Goal: Feedback & Contribution: Submit feedback/report problem

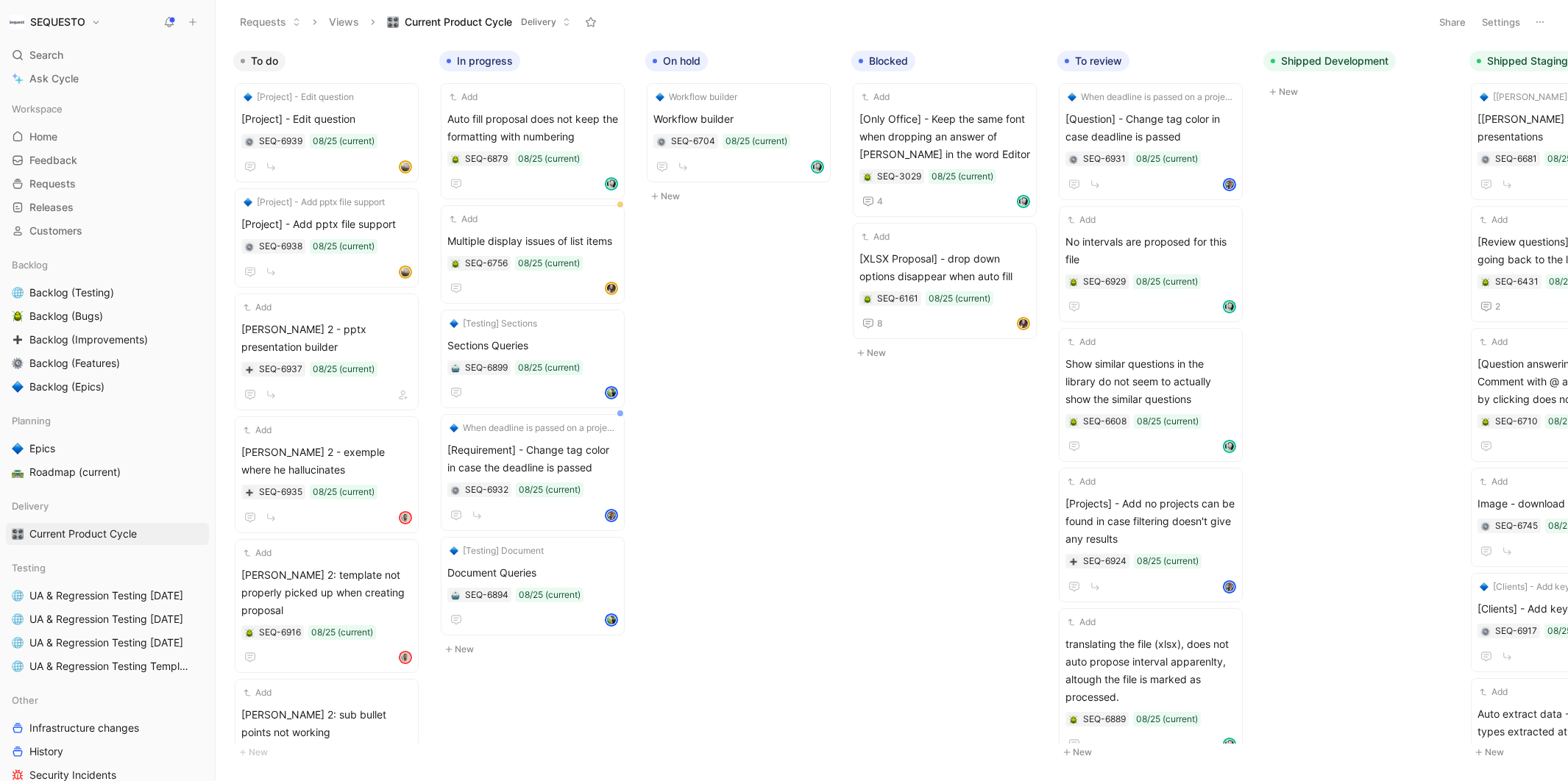
click at [187, 17] on icon at bounding box center [192, 21] width 10 height 10
click at [275, 24] on button "New feedback c" at bounding box center [291, 28] width 157 height 25
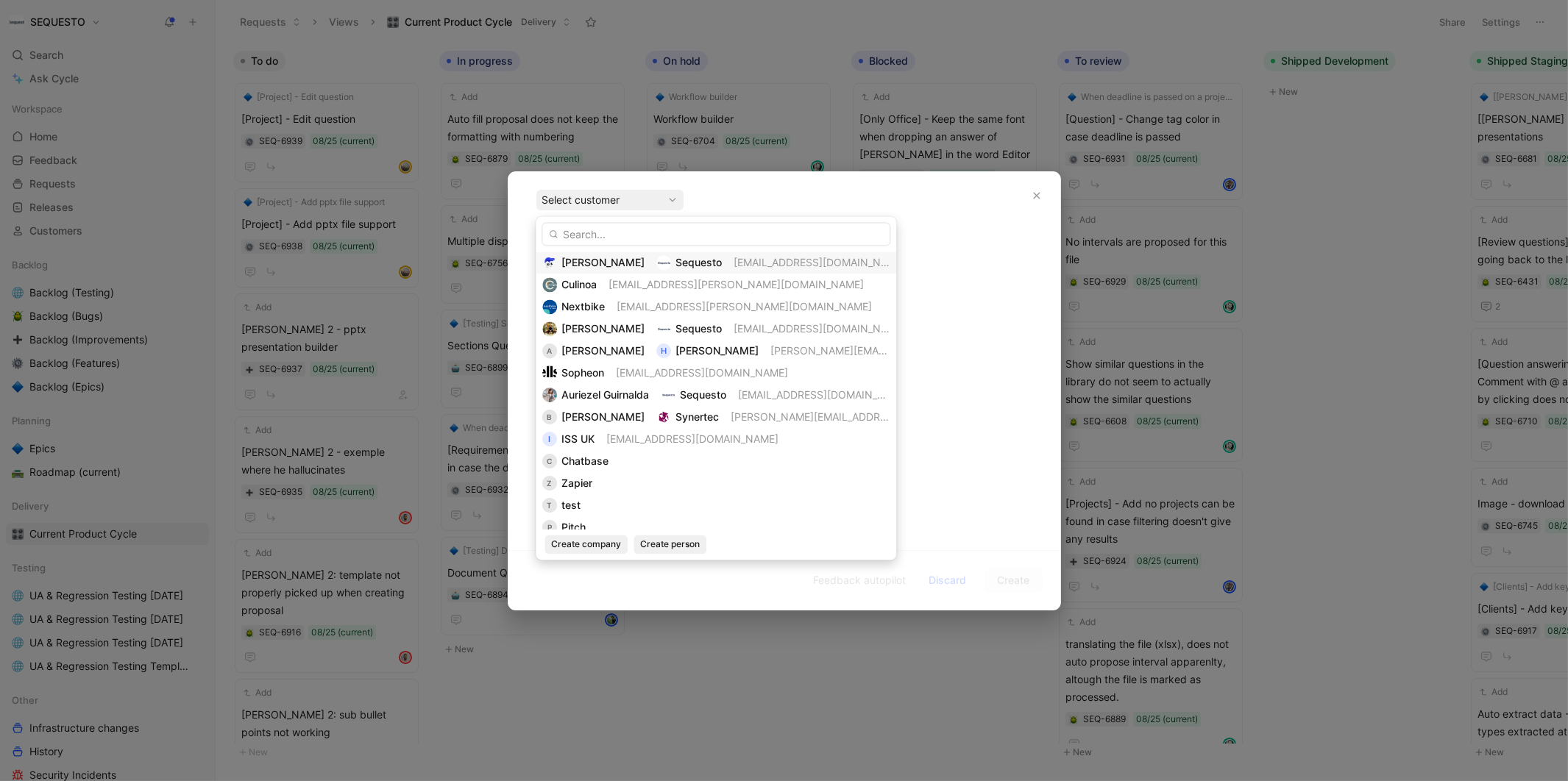
click at [656, 263] on img at bounding box center [664, 262] width 15 height 15
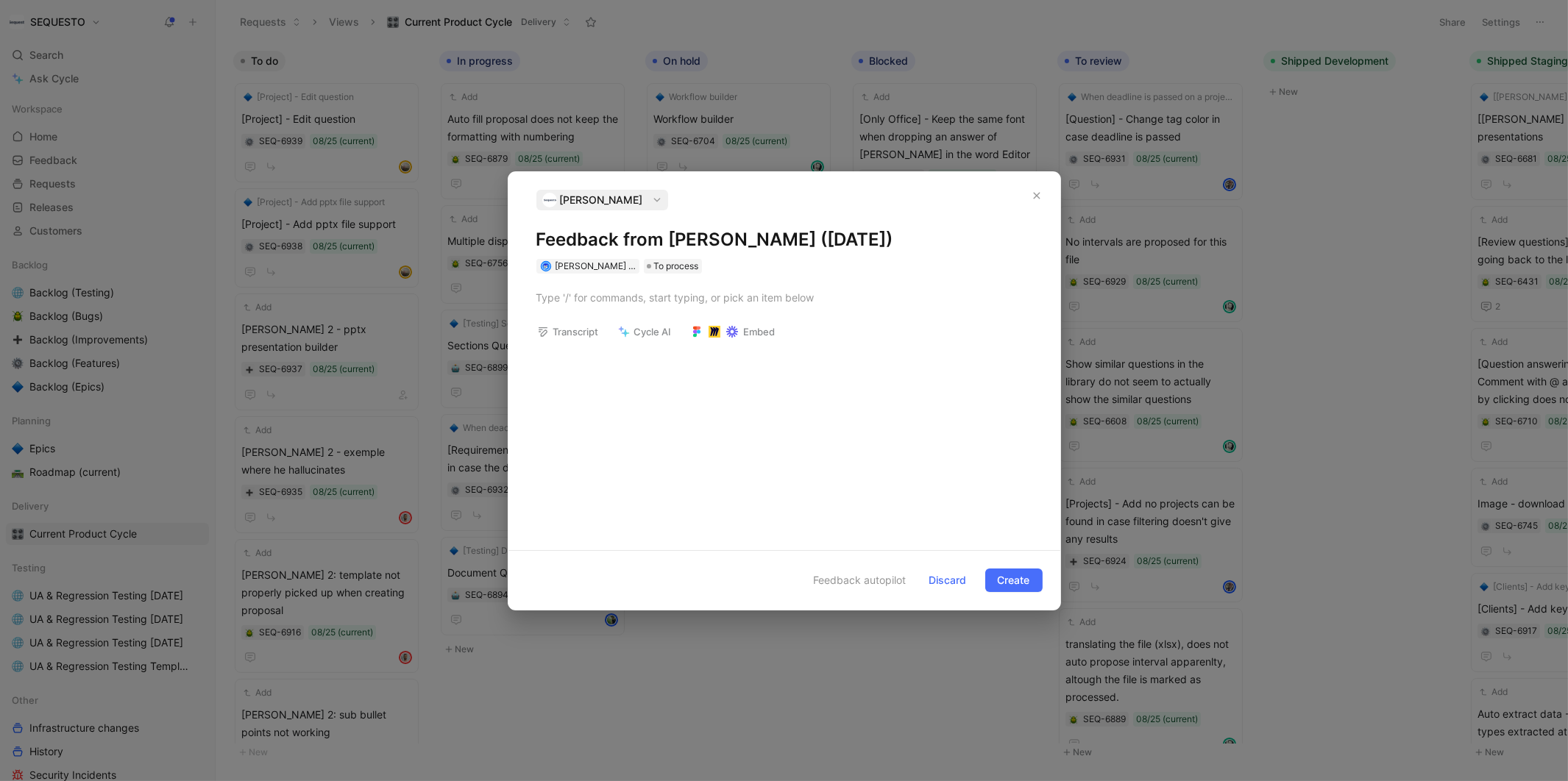
click at [591, 231] on h1 "Feedback from [PERSON_NAME] ([DATE])" at bounding box center [784, 240] width 496 height 24
click at [567, 301] on div at bounding box center [784, 297] width 496 height 16
